Goal: Navigation & Orientation: Find specific page/section

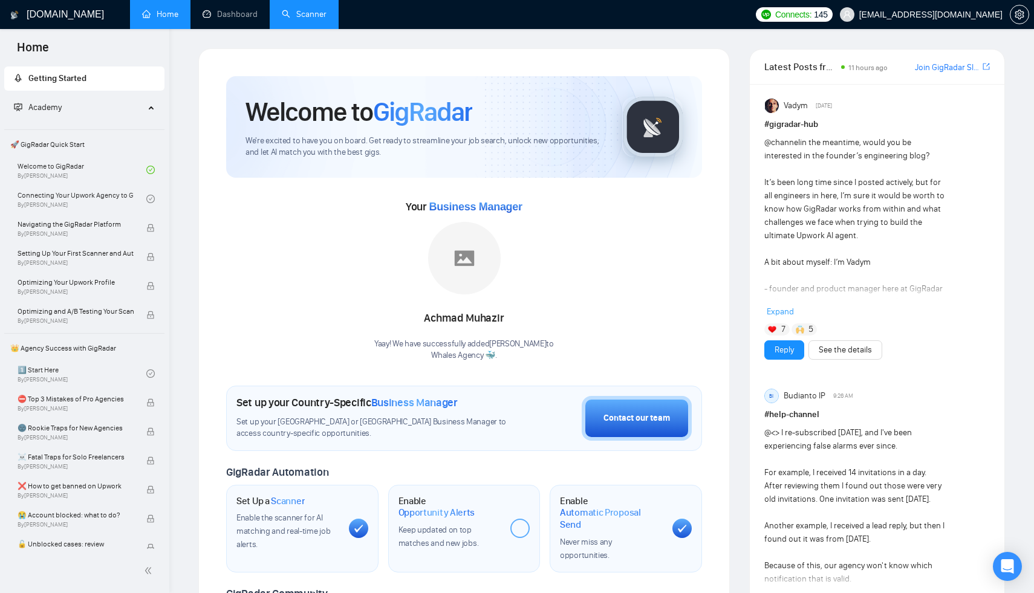
click at [314, 11] on link "Scanner" at bounding box center [304, 14] width 45 height 10
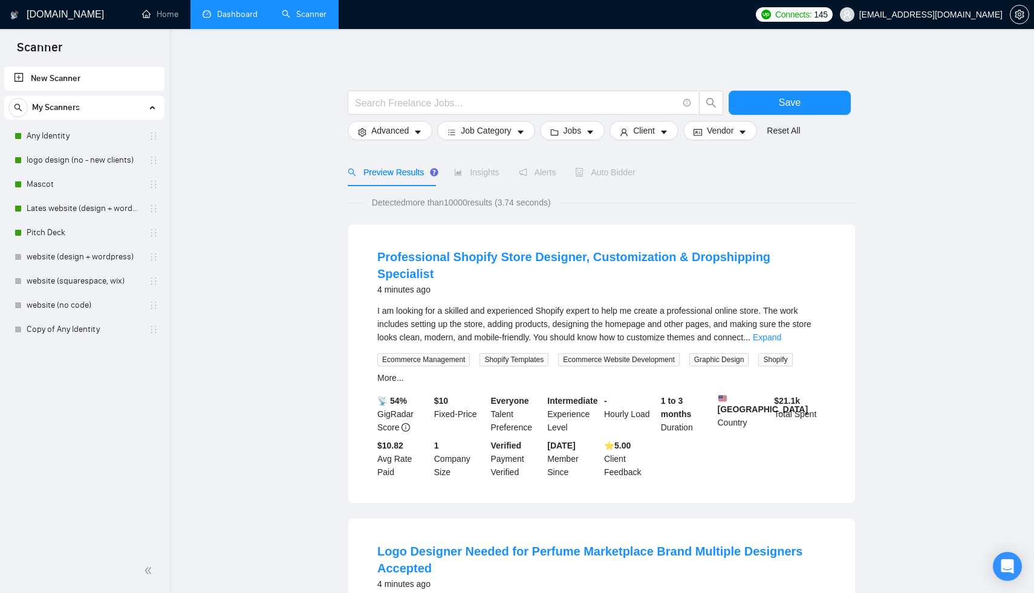
click at [229, 10] on link "Dashboard" at bounding box center [230, 14] width 55 height 10
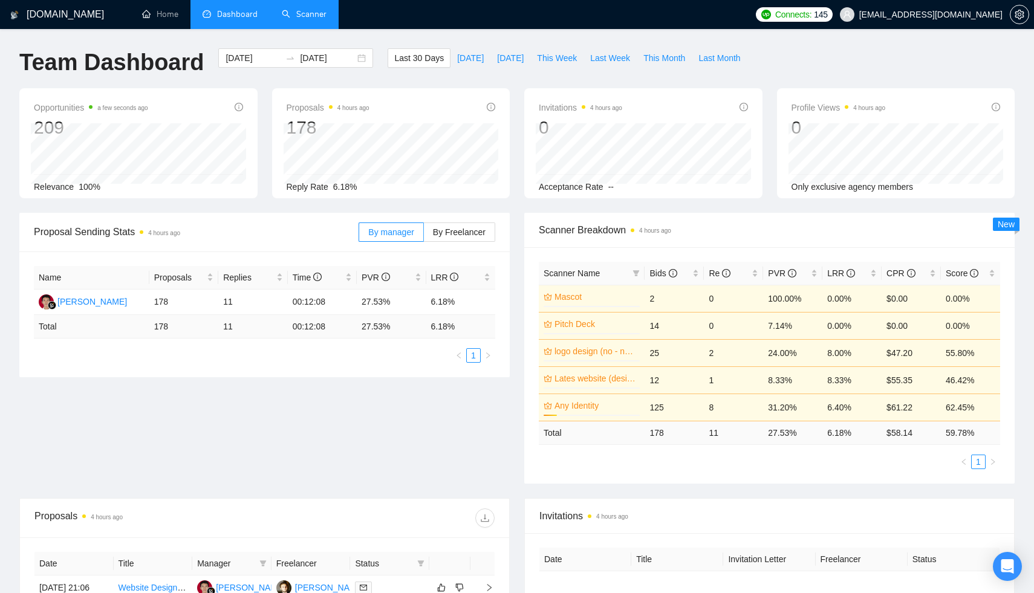
click at [28, 12] on h1 "[DOMAIN_NAME]" at bounding box center [65, 14] width 77 height 29
